Goal: Information Seeking & Learning: Learn about a topic

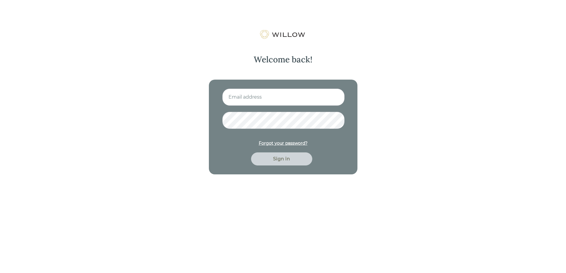
click at [280, 90] on input at bounding box center [283, 97] width 123 height 17
type input "[EMAIL_ADDRESS][DOMAIN_NAME]"
click at [251, 153] on button "Sign in" at bounding box center [281, 159] width 61 height 13
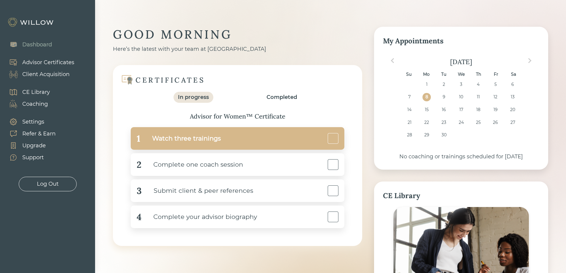
click at [197, 138] on div "Watch three trainings" at bounding box center [180, 138] width 81 height 13
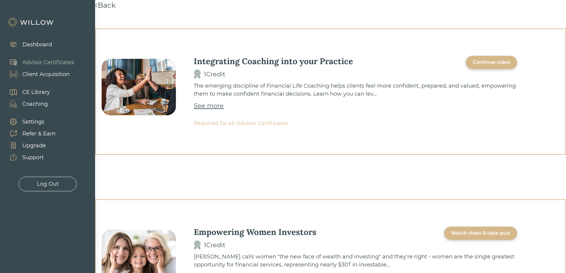
click at [484, 67] on div "Continue video" at bounding box center [491, 62] width 51 height 13
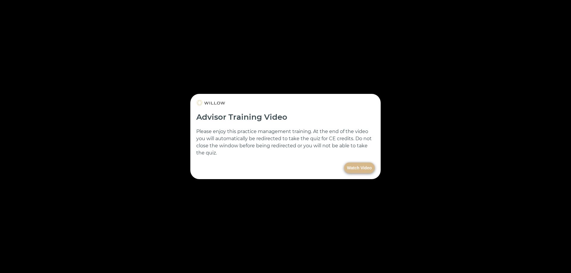
click at [372, 168] on button "Watch Video" at bounding box center [359, 168] width 31 height 11
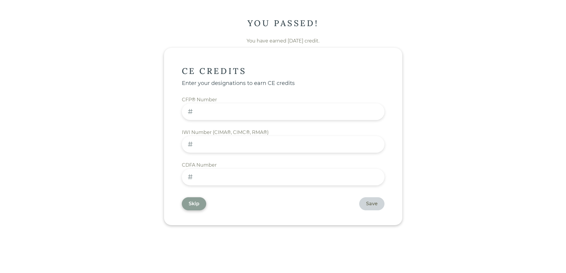
click at [233, 178] on input at bounding box center [283, 177] width 203 height 17
click at [217, 182] on input at bounding box center [283, 177] width 203 height 17
paste input "112081"
type input "112081"
click at [371, 205] on div "Save" at bounding box center [372, 203] width 12 height 7
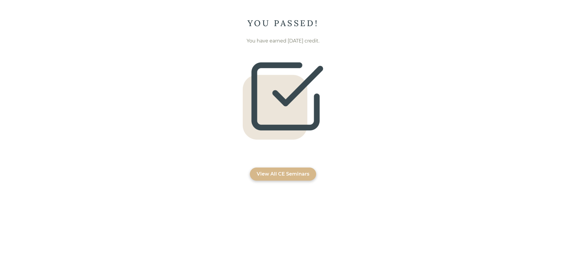
click at [298, 175] on div "View All CE Seminars" at bounding box center [283, 174] width 53 height 7
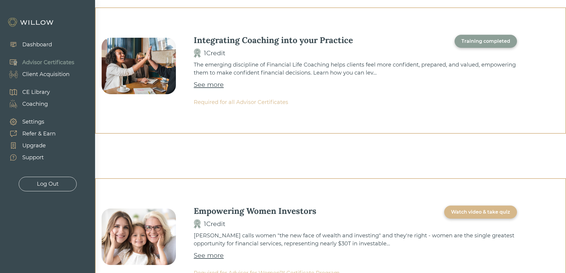
scroll to position [119, 0]
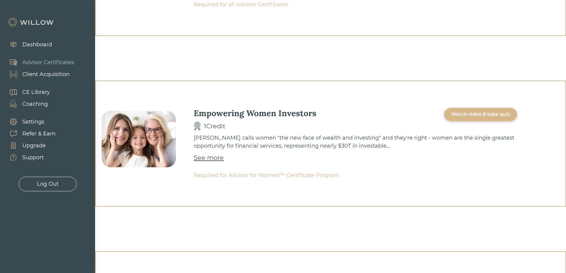
click at [495, 112] on div "Watch video & take quiz" at bounding box center [480, 114] width 59 height 7
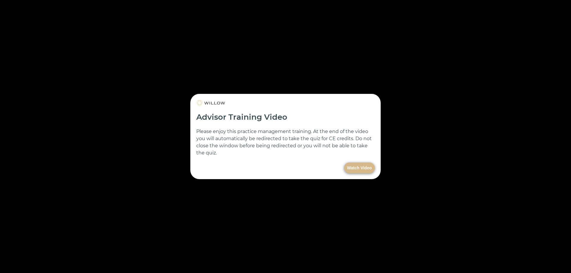
click at [362, 165] on button "Watch Video" at bounding box center [359, 168] width 31 height 11
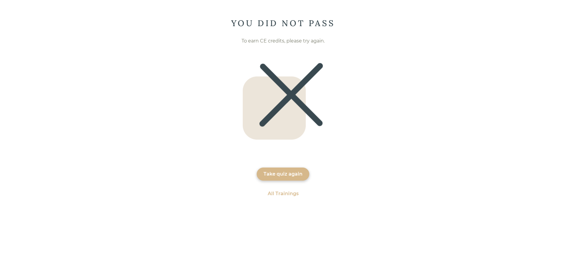
click at [270, 178] on div "Take quiz again" at bounding box center [283, 174] width 53 height 13
click at [292, 176] on div "All Trainings" at bounding box center [283, 174] width 31 height 7
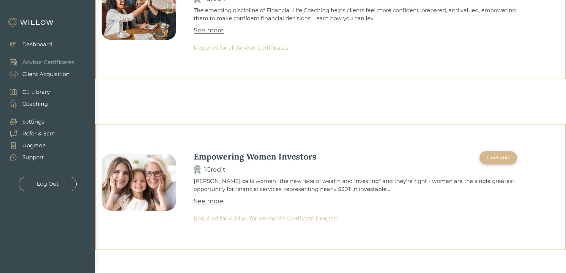
scroll to position [50, 0]
